Goal: Information Seeking & Learning: Check status

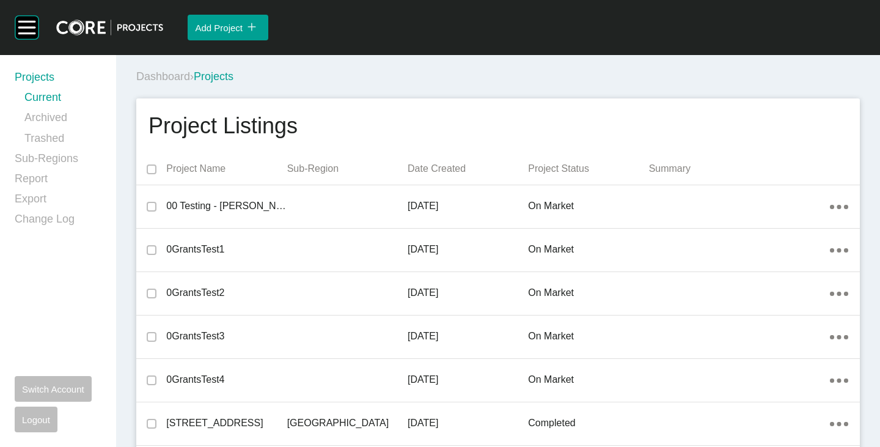
scroll to position [15036, 0]
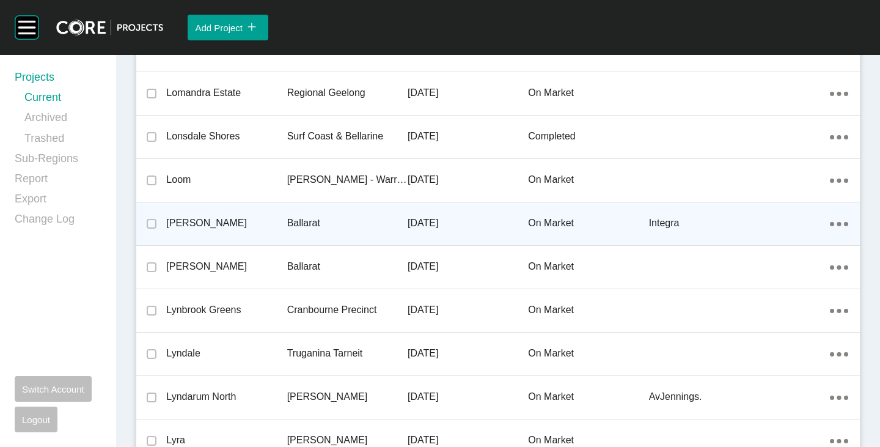
click at [178, 219] on p "Lucas" at bounding box center [226, 222] width 120 height 13
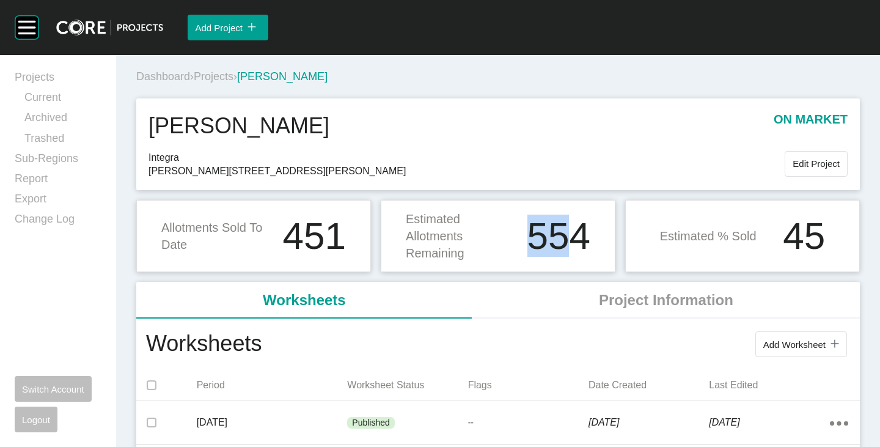
drag, startPoint x: 525, startPoint y: 234, endPoint x: 572, endPoint y: 233, distance: 47.7
click at [572, 233] on h1 "554" at bounding box center [558, 236] width 63 height 38
click at [540, 271] on div "Estimated Allotments Remaining 554" at bounding box center [498, 236] width 235 height 72
click at [795, 160] on span "Edit Project" at bounding box center [815, 163] width 47 height 10
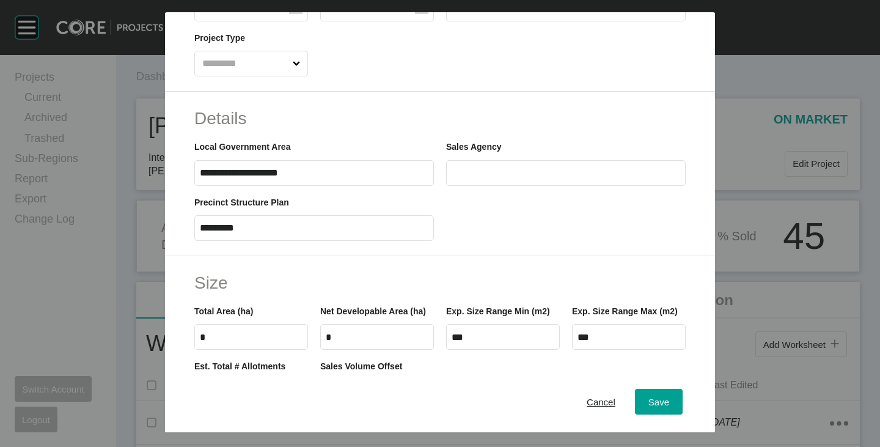
scroll to position [550, 0]
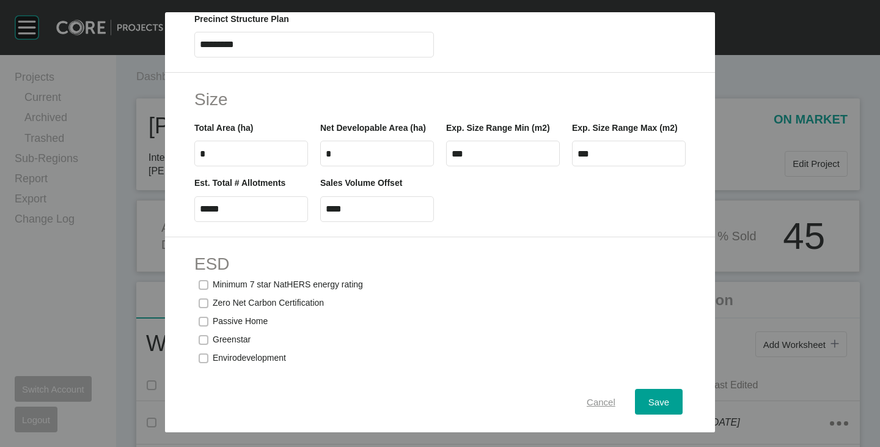
click at [588, 401] on span "Cancel" at bounding box center [601, 402] width 29 height 10
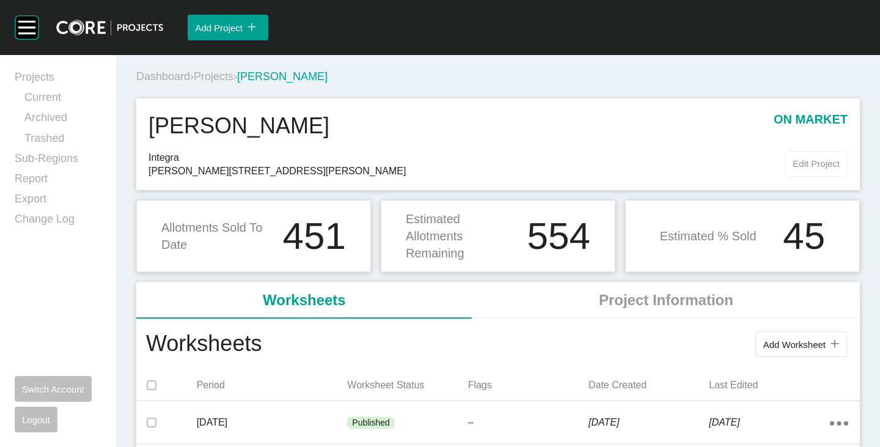
click at [792, 164] on span "Edit Project" at bounding box center [815, 163] width 47 height 10
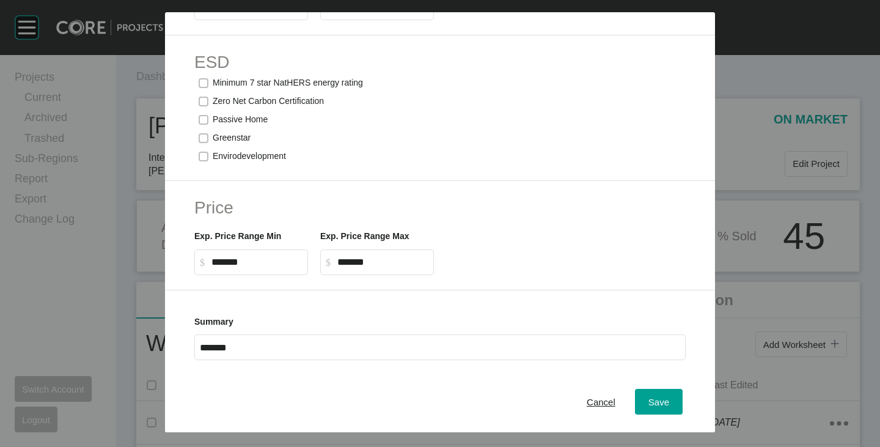
scroll to position [769, 0]
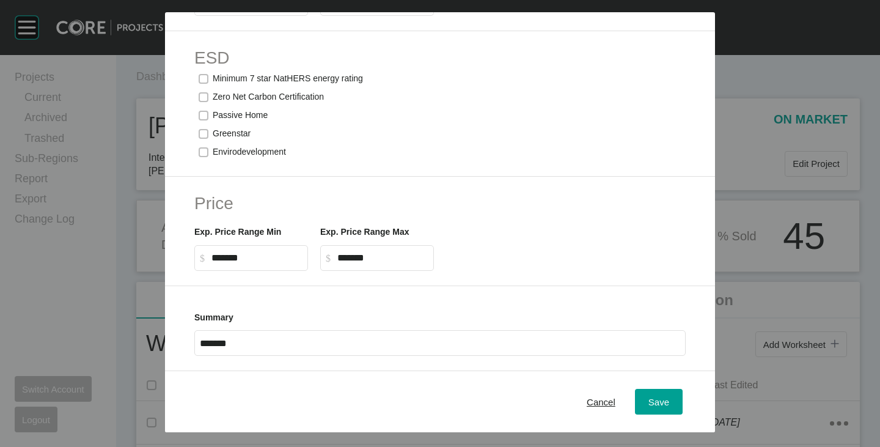
click at [590, 394] on div "Cancel" at bounding box center [600, 401] width 35 height 16
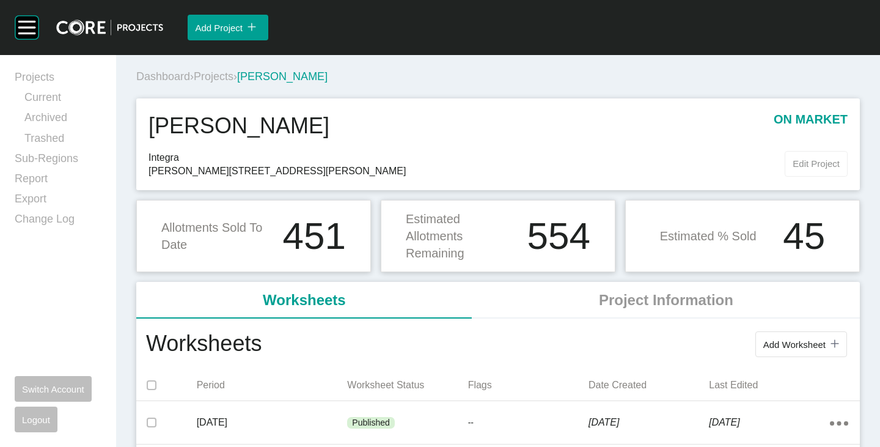
click at [798, 166] on span "Edit Project" at bounding box center [815, 163] width 47 height 10
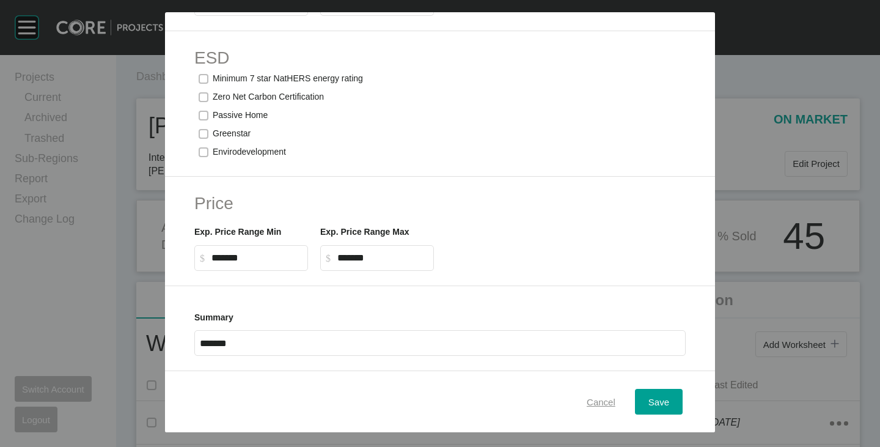
click at [584, 408] on div "Cancel" at bounding box center [600, 401] width 35 height 16
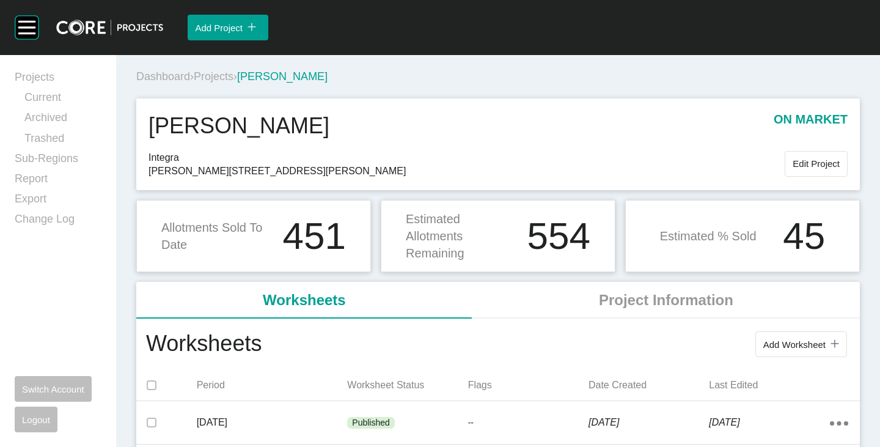
click at [227, 75] on span "Projects" at bounding box center [214, 76] width 40 height 12
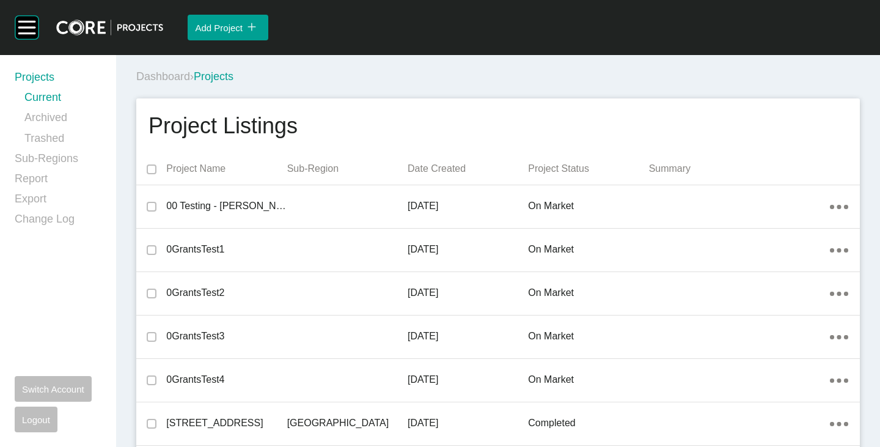
scroll to position [15036, 0]
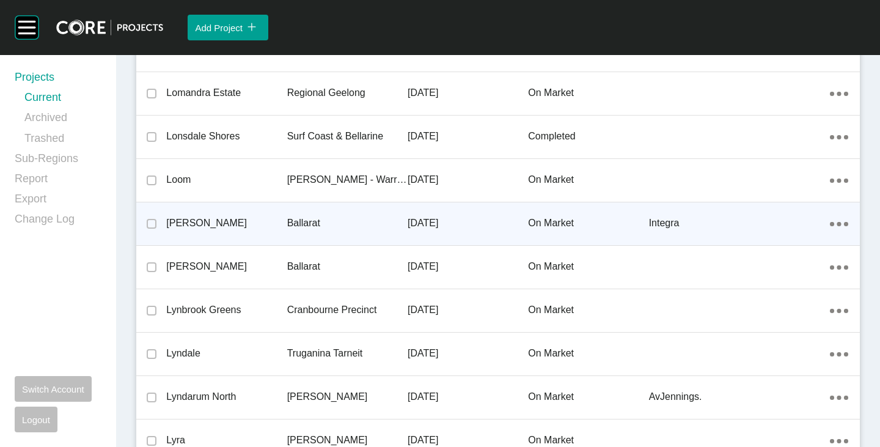
click at [172, 221] on p "Lucas" at bounding box center [226, 222] width 120 height 13
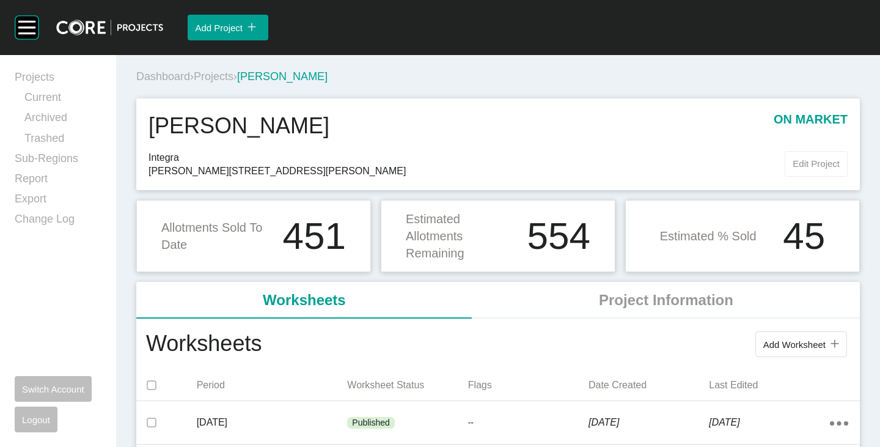
click at [813, 168] on span "Edit Project" at bounding box center [815, 163] width 47 height 10
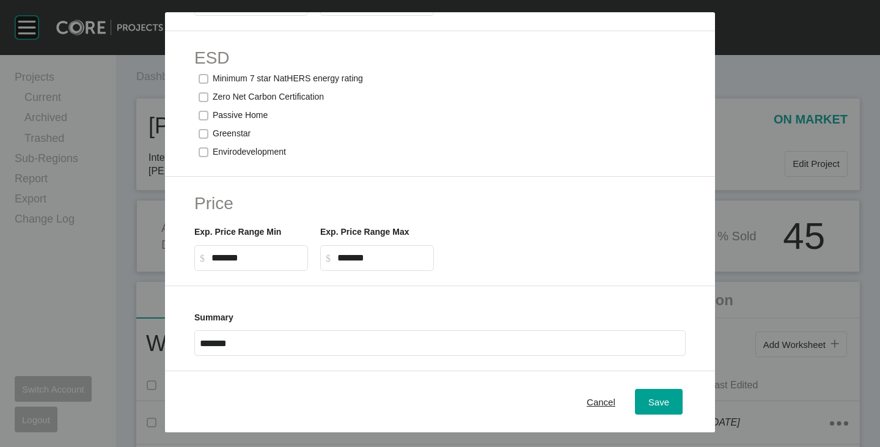
scroll to position [769, 0]
click at [599, 398] on span "Cancel" at bounding box center [601, 402] width 29 height 10
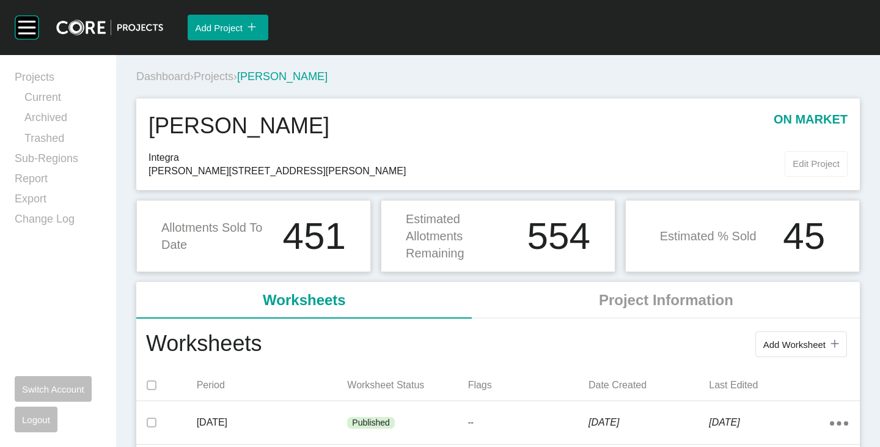
click at [801, 160] on span "Edit Project" at bounding box center [815, 163] width 47 height 10
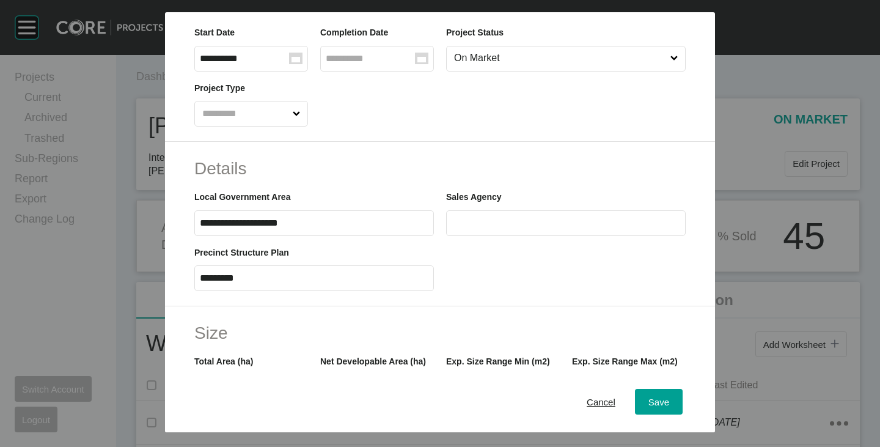
scroll to position [428, 0]
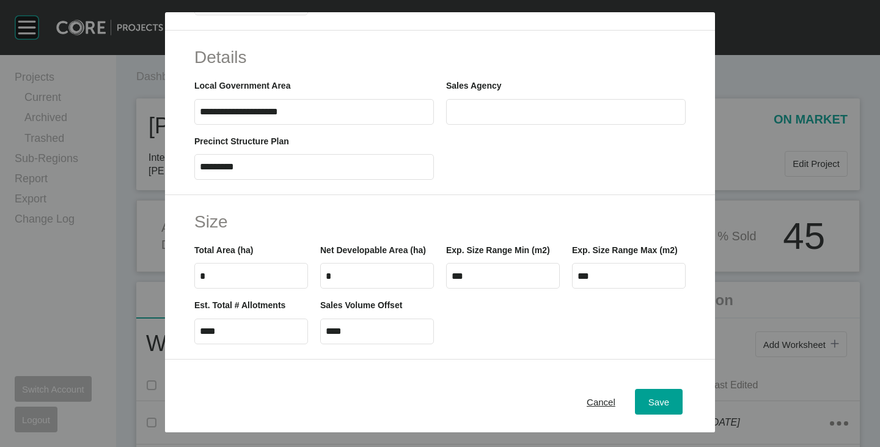
click at [229, 336] on input "****" at bounding box center [251, 331] width 103 height 10
type input "*****"
click at [511, 343] on div "Est. Total # Allotments ***** Sales Volume Offset ****" at bounding box center [439, 315] width 503 height 55
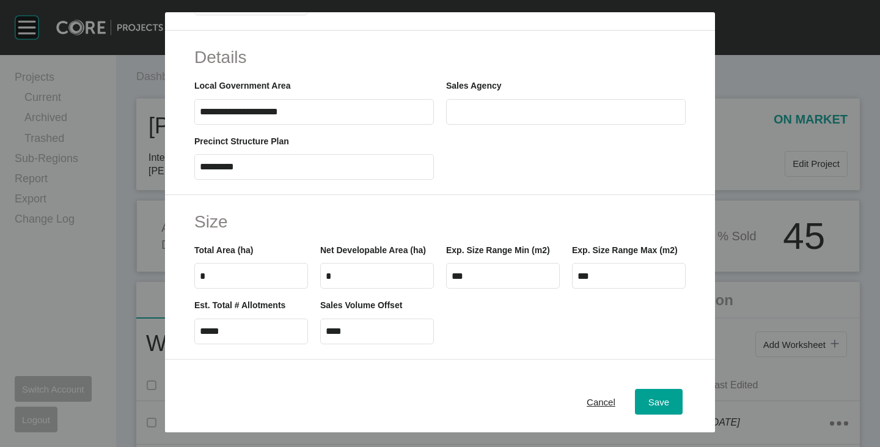
click at [356, 336] on input "****" at bounding box center [377, 331] width 103 height 10
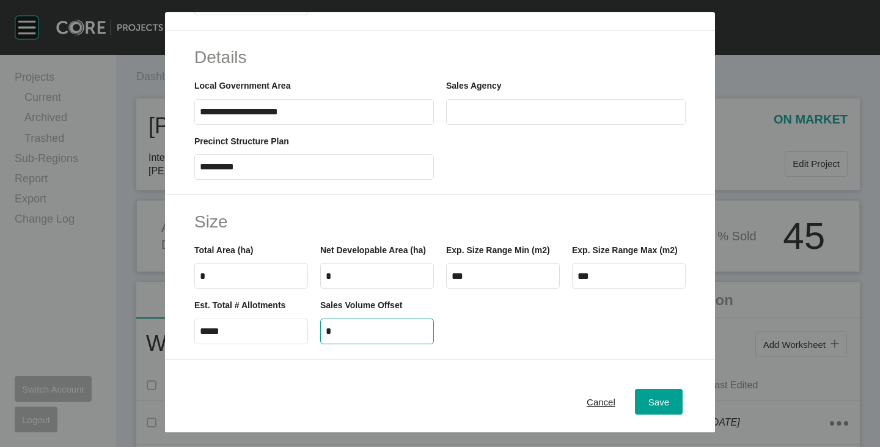
type input "*"
click at [531, 331] on div "Est. Total # Allotments ***** Sales Volume Offset *" at bounding box center [439, 315] width 503 height 55
click at [648, 399] on span "Save" at bounding box center [658, 402] width 21 height 10
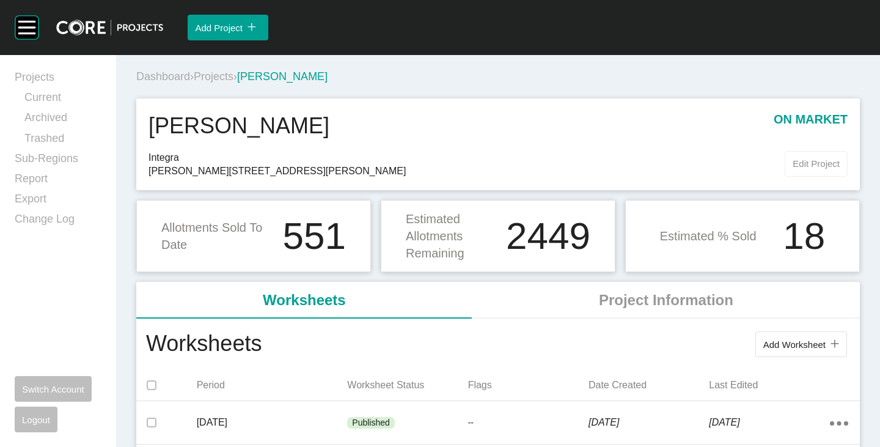
click at [808, 166] on span "Edit Project" at bounding box center [815, 163] width 47 height 10
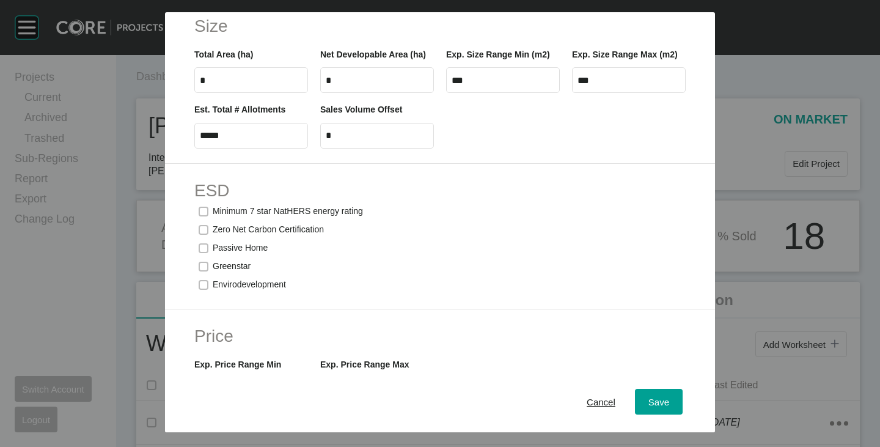
scroll to position [672, 0]
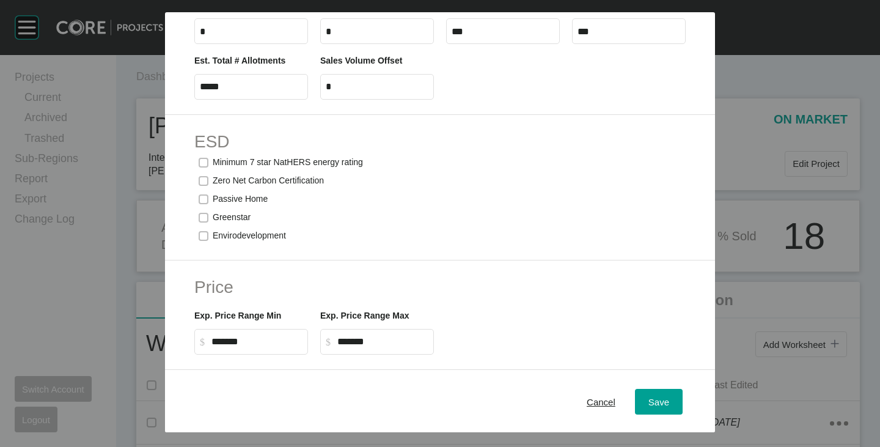
click at [322, 100] on label "*" at bounding box center [377, 87] width 114 height 26
click at [326, 92] on input "*" at bounding box center [377, 86] width 103 height 10
type input "*****"
click at [514, 99] on div "Est. Total # Allotments ***** Sales Volume Offset *****" at bounding box center [439, 71] width 503 height 55
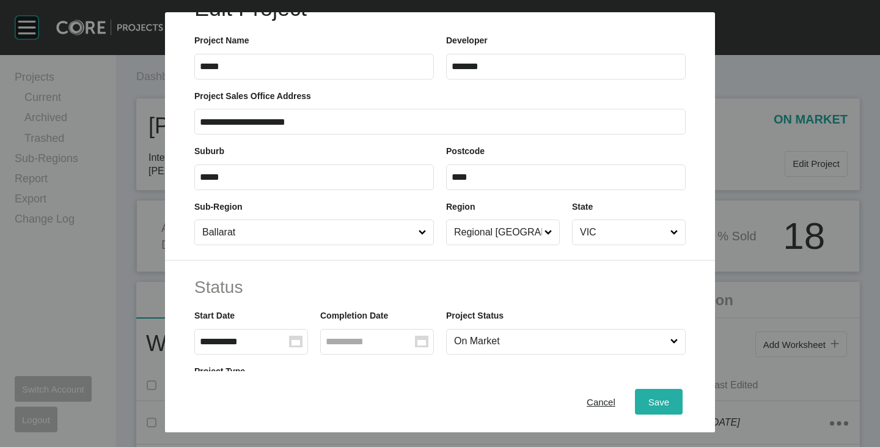
scroll to position [0, 0]
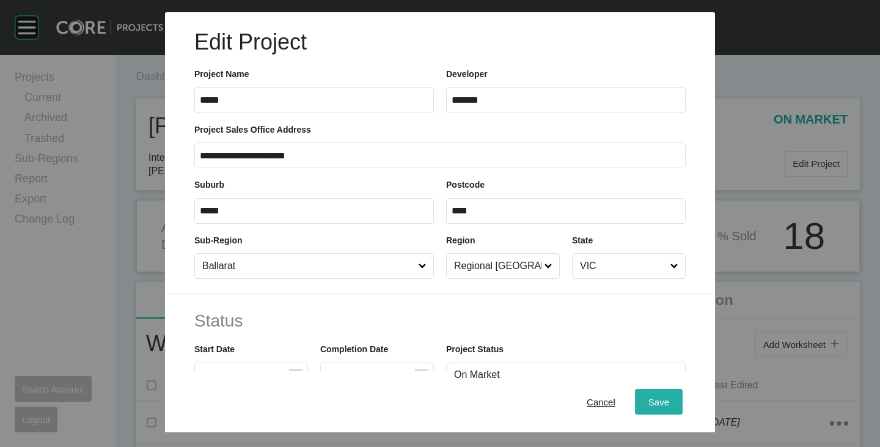
click at [649, 399] on span "Save" at bounding box center [658, 402] width 21 height 10
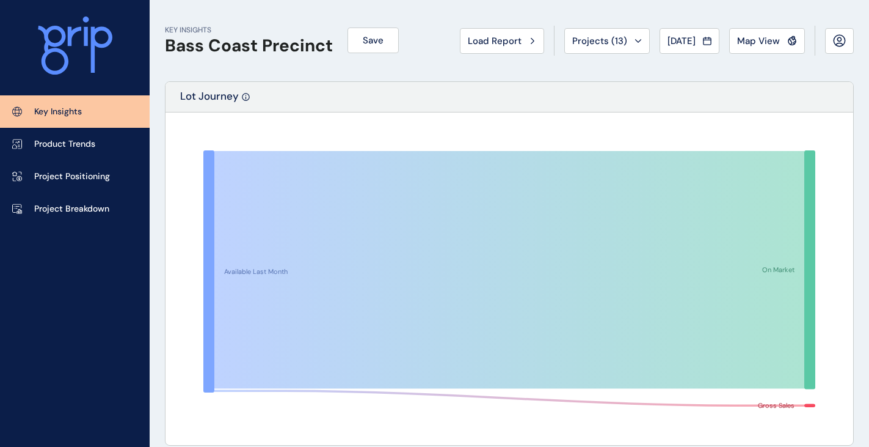
click at [485, 34] on button "Load Report" at bounding box center [502, 41] width 84 height 26
click at [492, 43] on span "Load Report" at bounding box center [495, 41] width 54 height 12
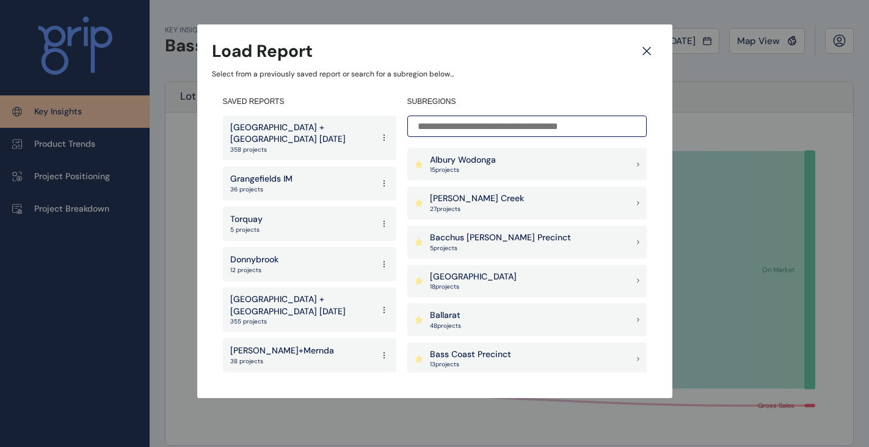
click at [480, 193] on p "Armstrong Creek" at bounding box center [477, 198] width 94 height 12
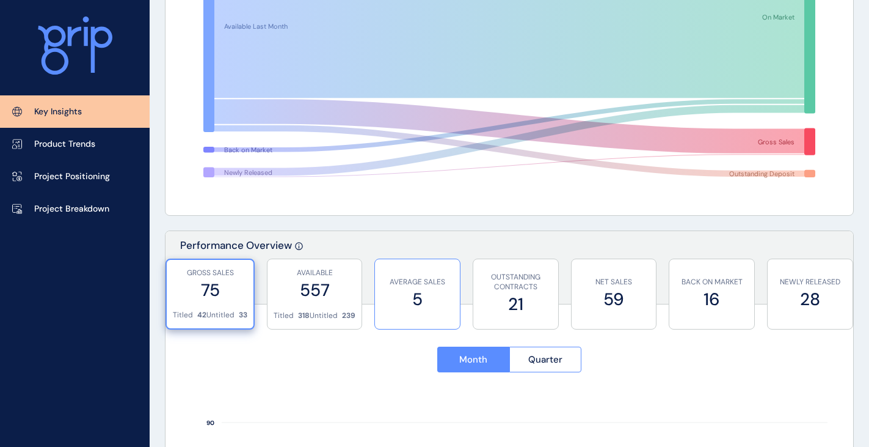
scroll to position [244, 0]
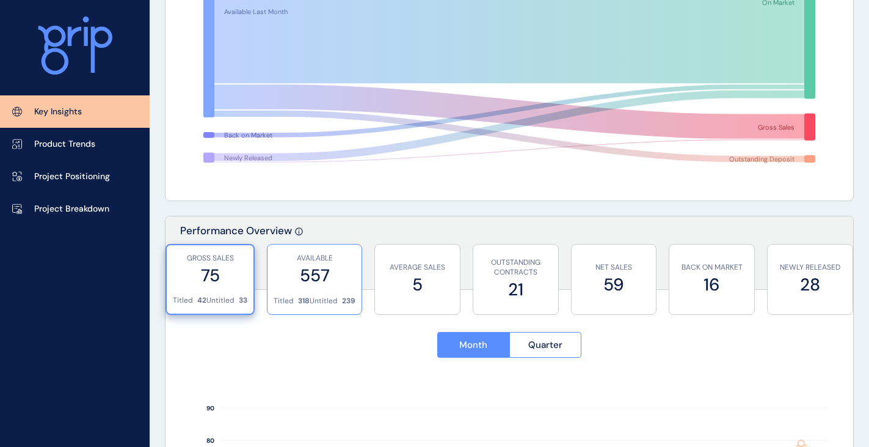
click at [343, 274] on label "557" at bounding box center [315, 275] width 82 height 24
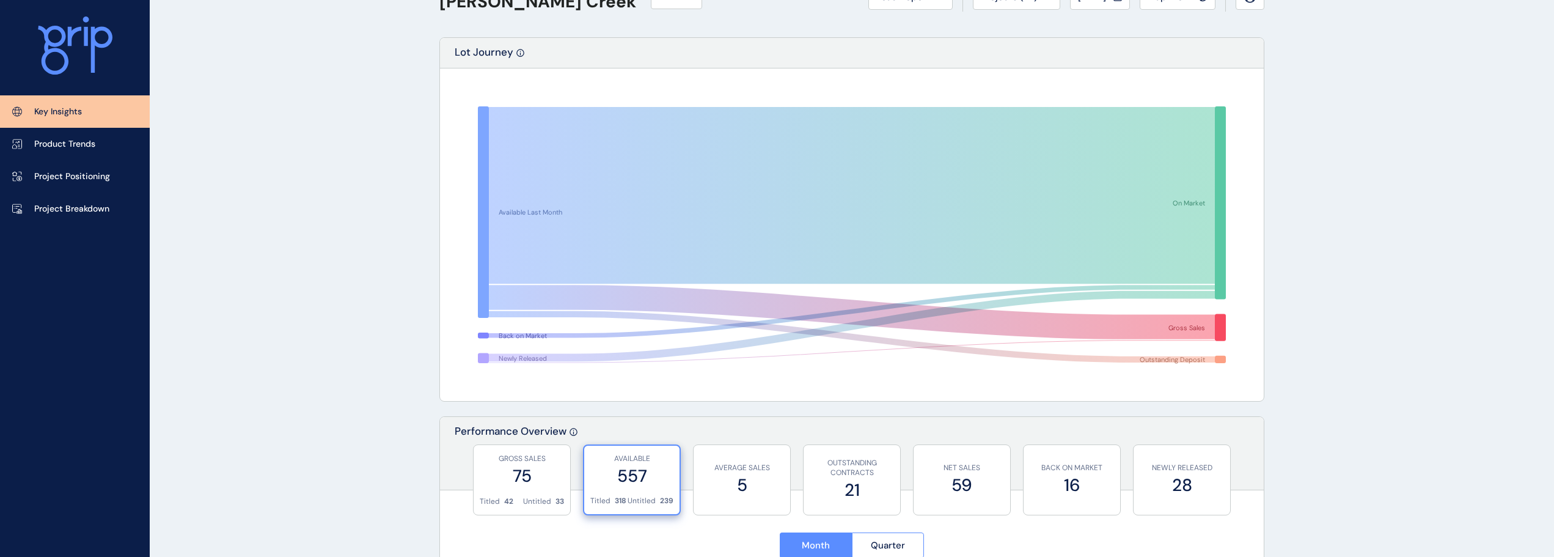
scroll to position [0, 0]
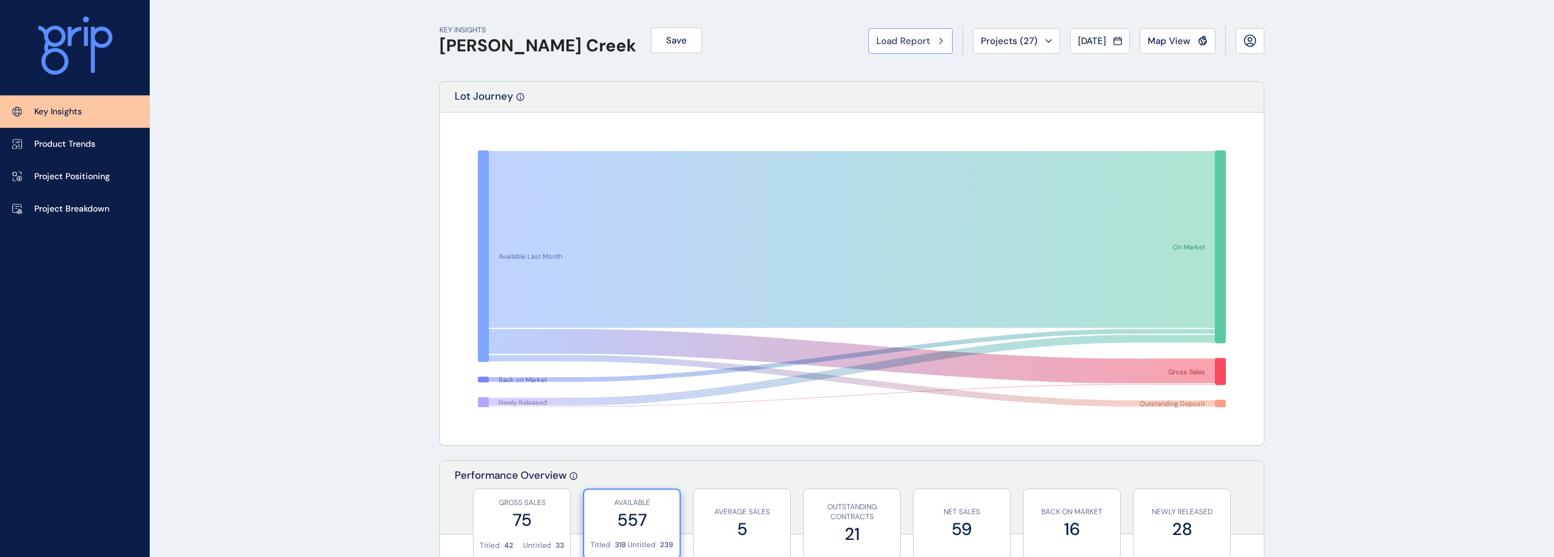
click at [876, 37] on span "Load Report" at bounding box center [903, 41] width 54 height 12
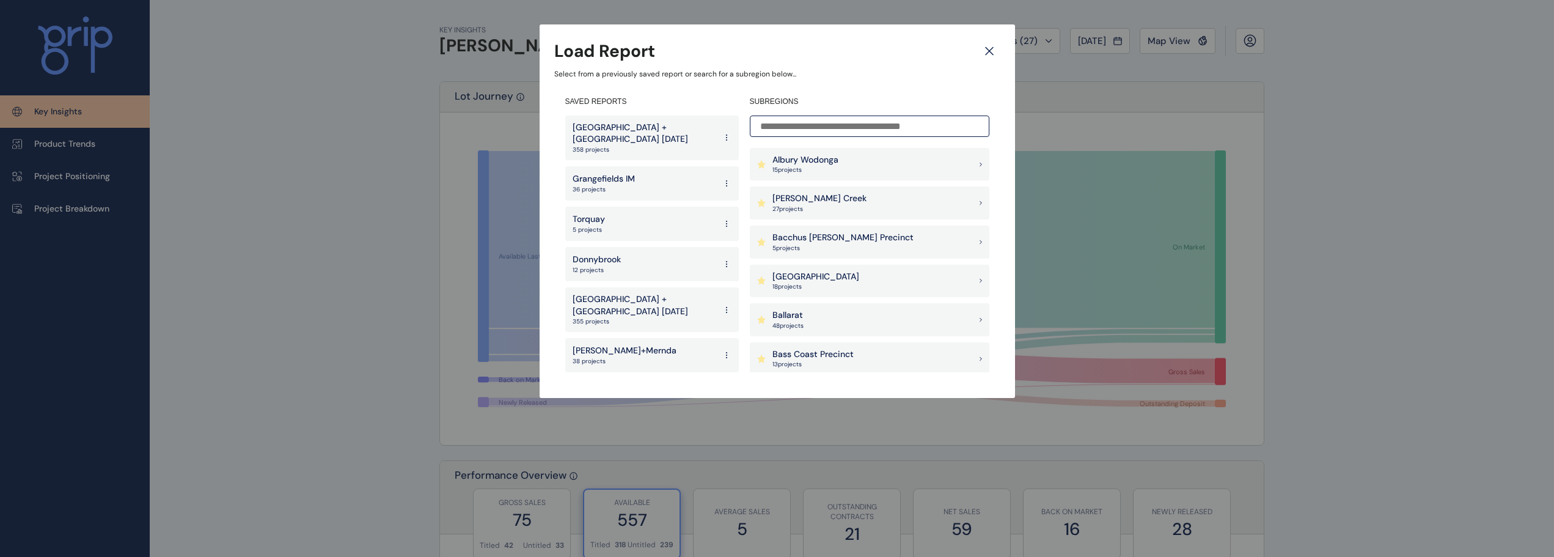
click at [821, 240] on p "Bacchus Marsh Precinct" at bounding box center [842, 238] width 141 height 12
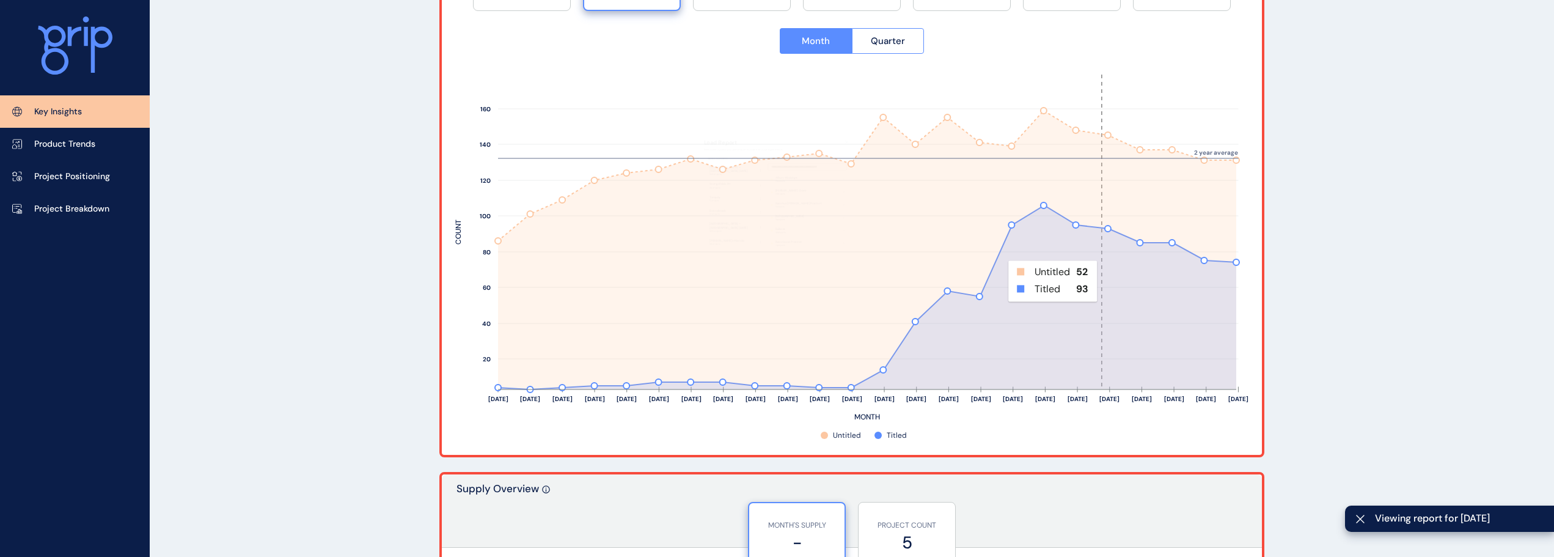
scroll to position [372, 0]
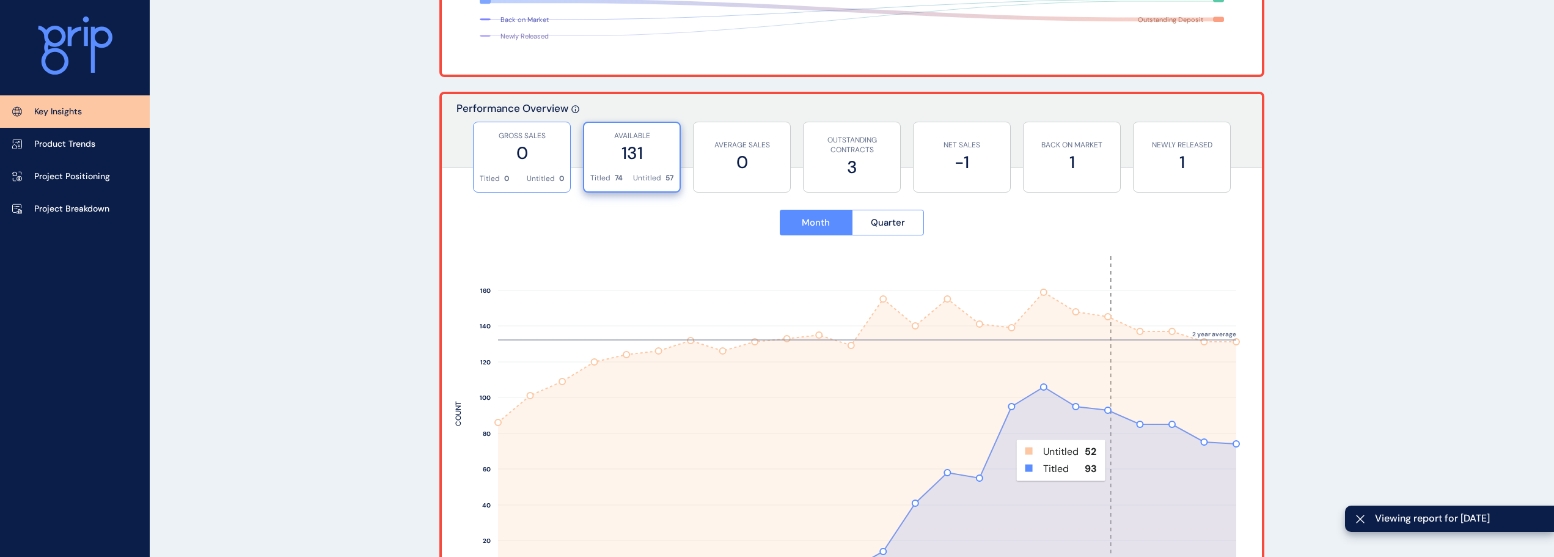
click at [507, 151] on label "0" at bounding box center [522, 153] width 84 height 24
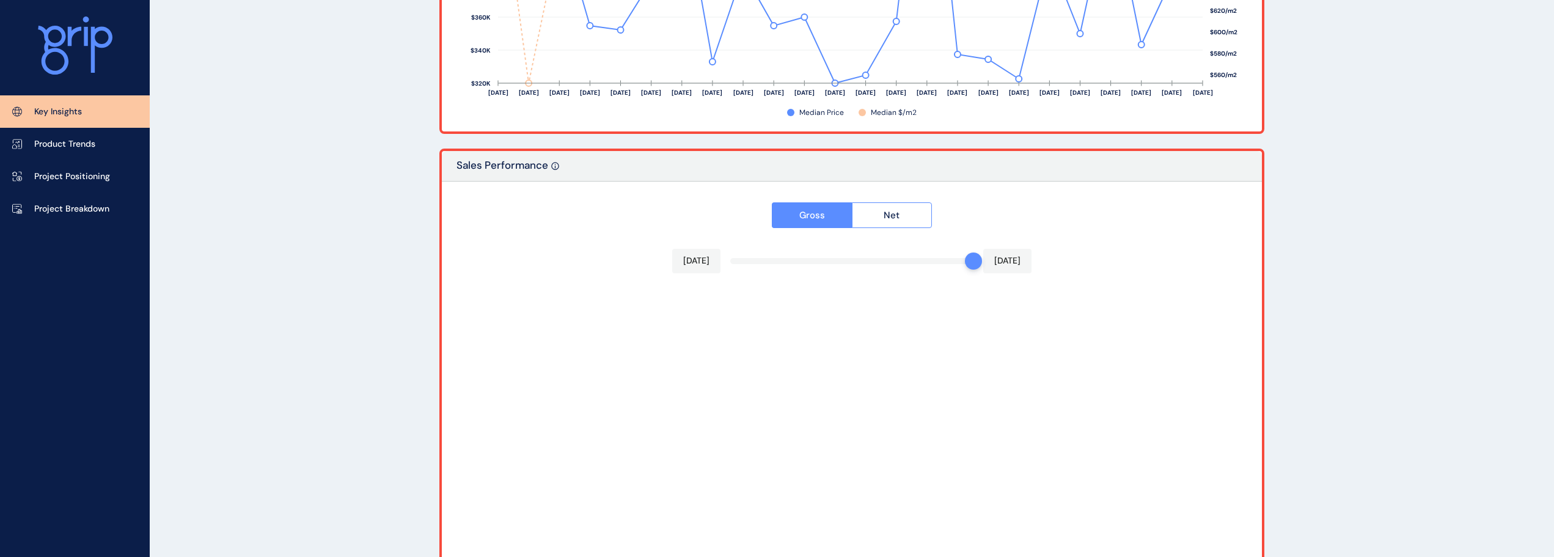
scroll to position [2034, 0]
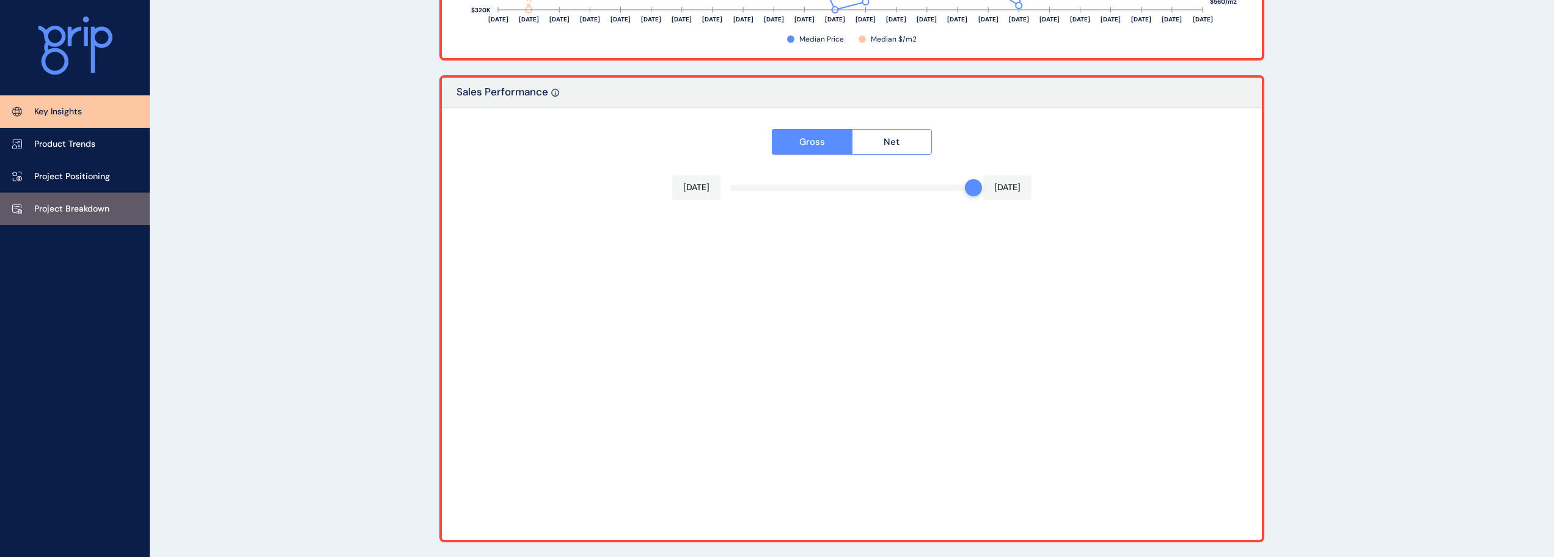
click at [82, 200] on link "Project Breakdown" at bounding box center [75, 208] width 150 height 32
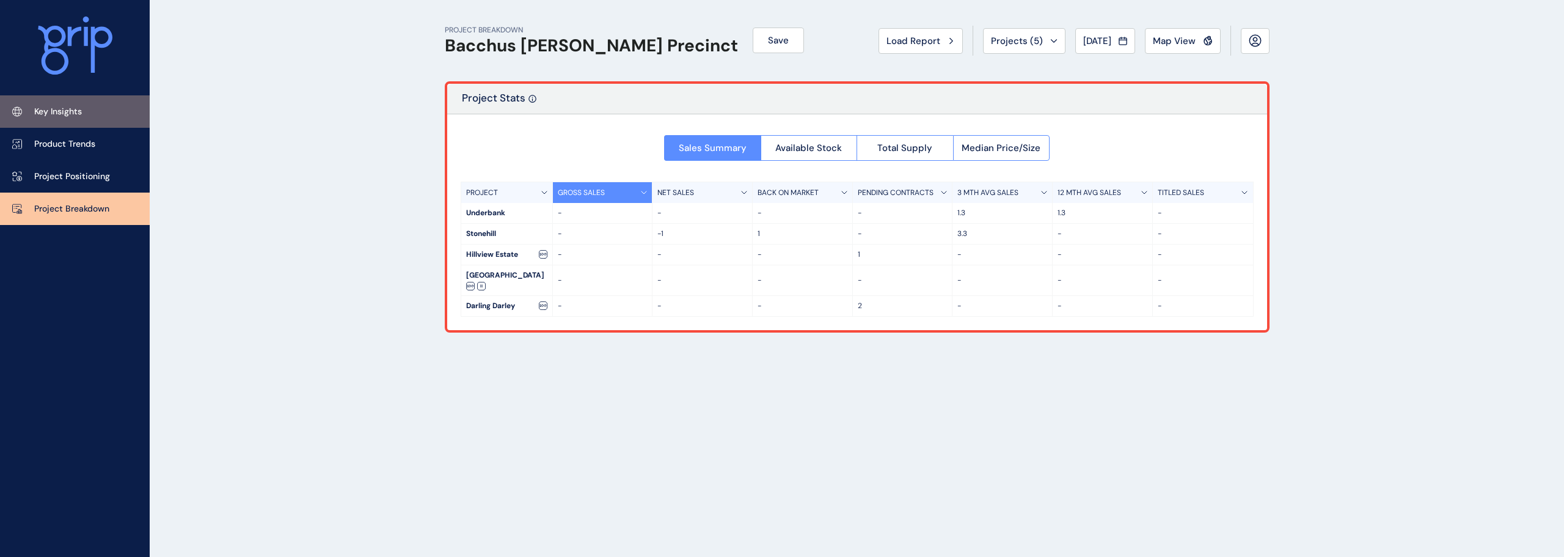
click at [67, 117] on p "Key Insights" at bounding box center [58, 112] width 48 height 12
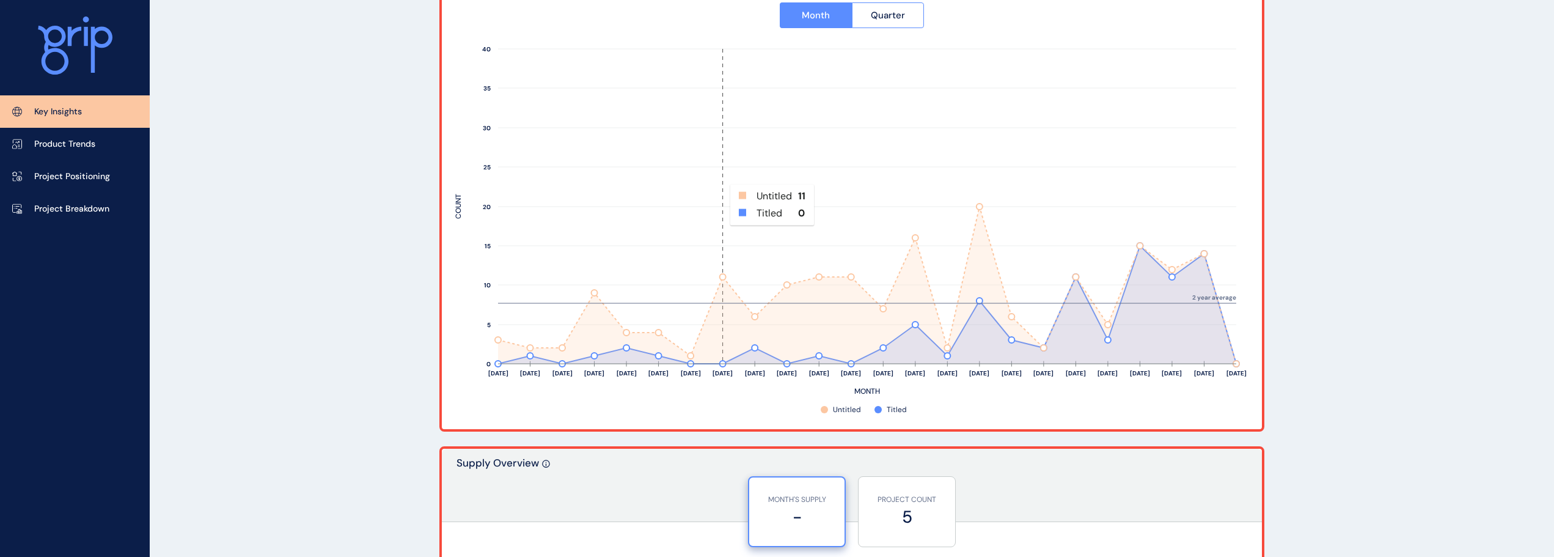
scroll to position [428, 0]
